Goal: Information Seeking & Learning: Learn about a topic

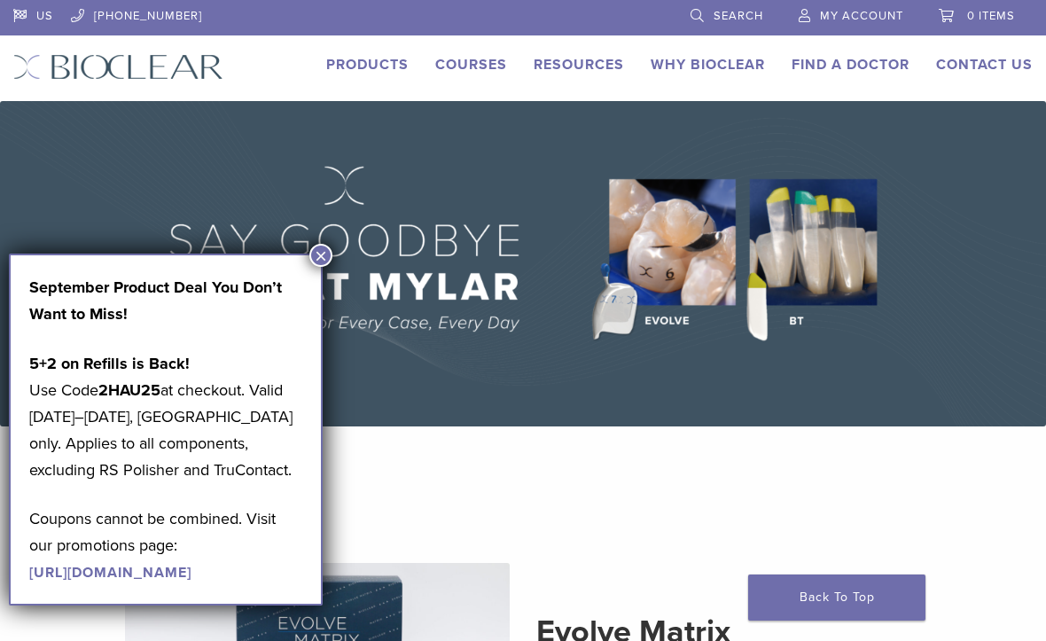
click at [319, 254] on button "×" at bounding box center [320, 255] width 23 height 23
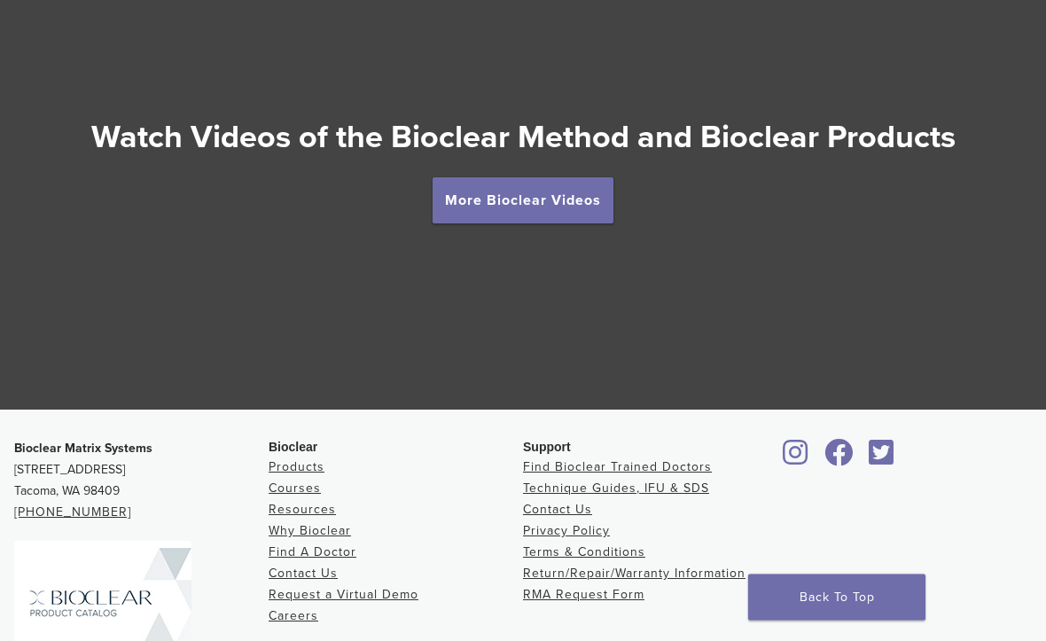
scroll to position [3161, 0]
click at [522, 205] on link "More Bioclear Videos" at bounding box center [523, 200] width 181 height 46
click at [515, 177] on link "More Bioclear Videos" at bounding box center [523, 200] width 181 height 46
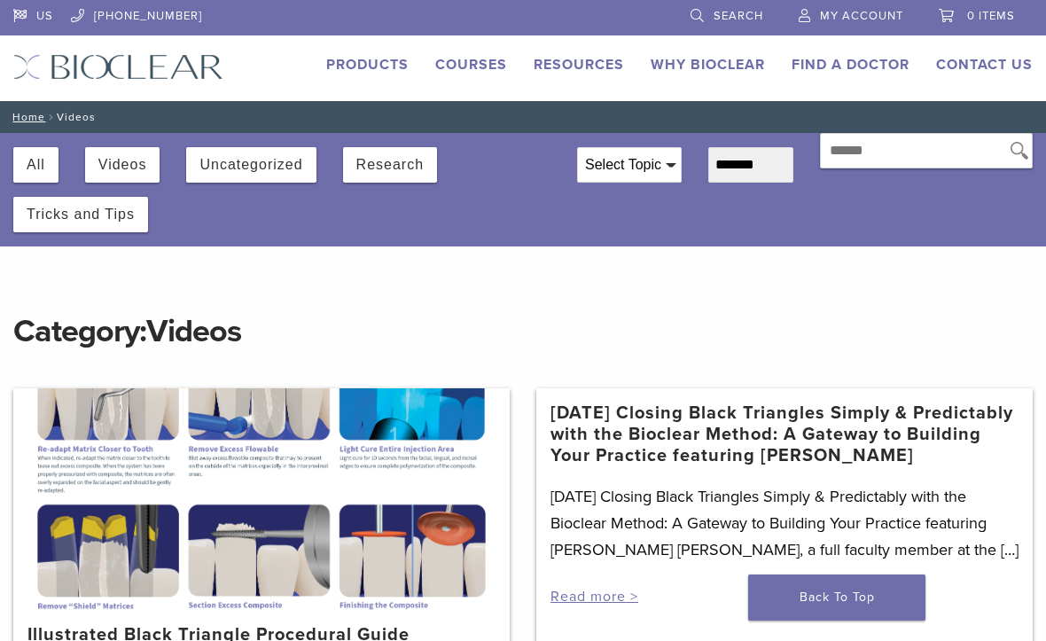
click at [92, 76] on img at bounding box center [118, 67] width 210 height 26
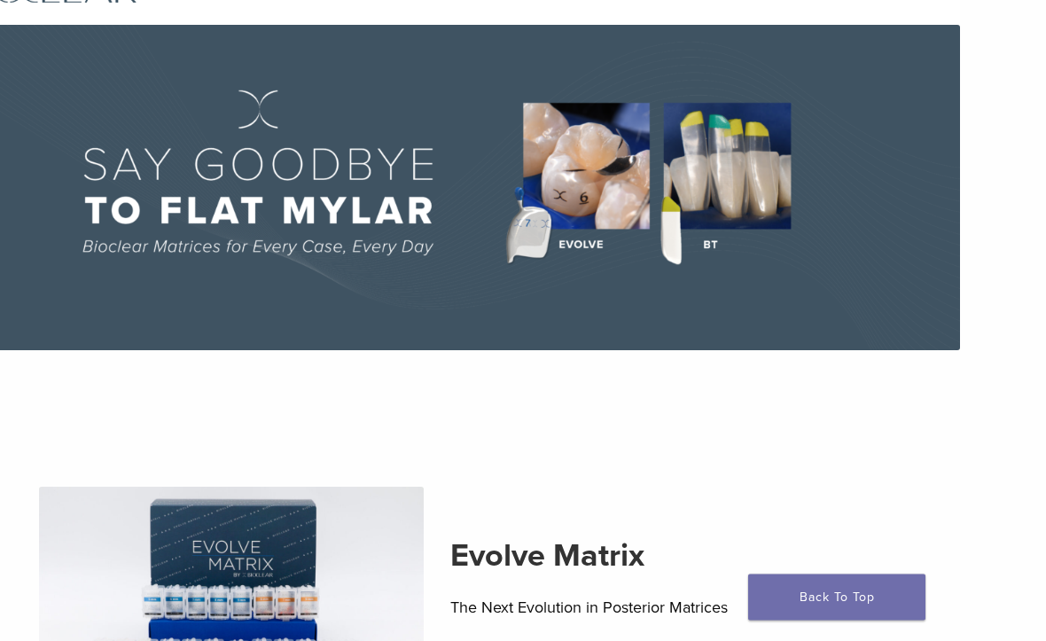
scroll to position [0, 86]
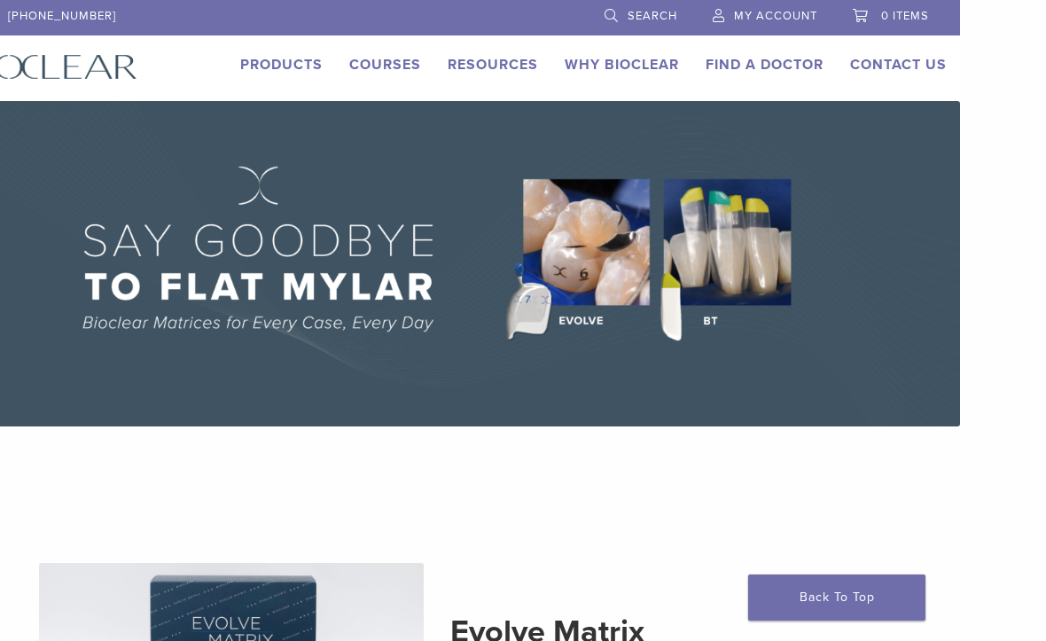
click at [611, 62] on link "Why Bioclear" at bounding box center [622, 65] width 114 height 18
